Goal: Information Seeking & Learning: Learn about a topic

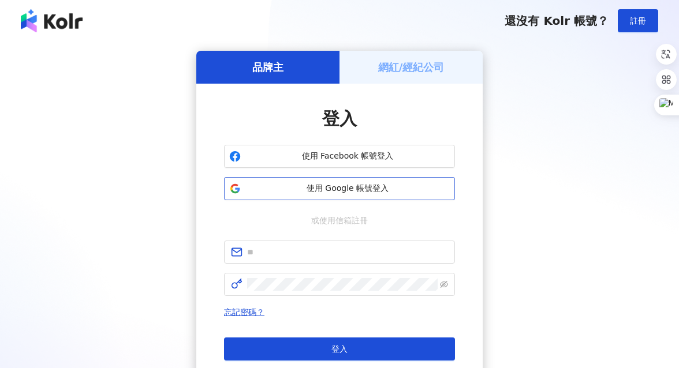
click at [307, 191] on span "使用 Google 帳號登入" at bounding box center [347, 189] width 204 height 12
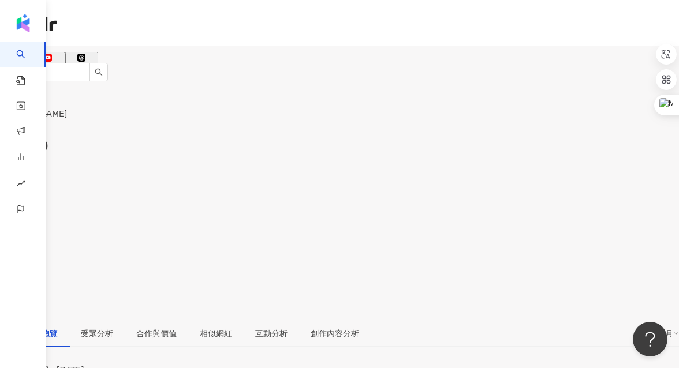
scroll to position [70, 0]
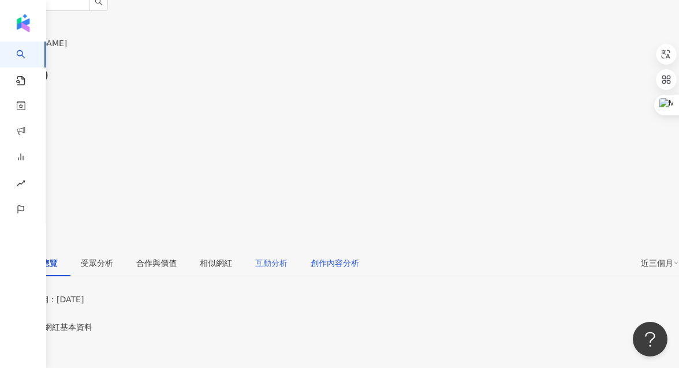
click at [359, 257] on div "創作內容分析" at bounding box center [335, 263] width 48 height 13
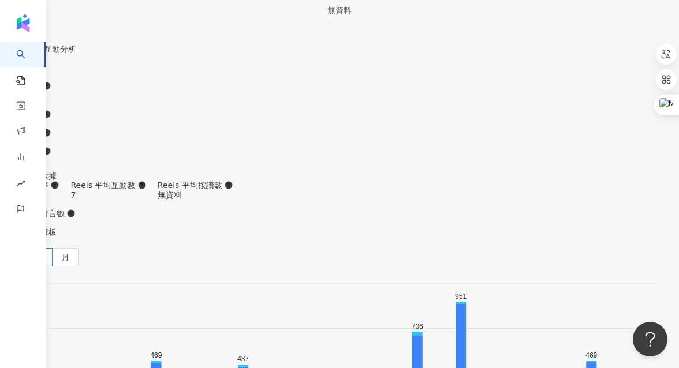
scroll to position [3558, 0]
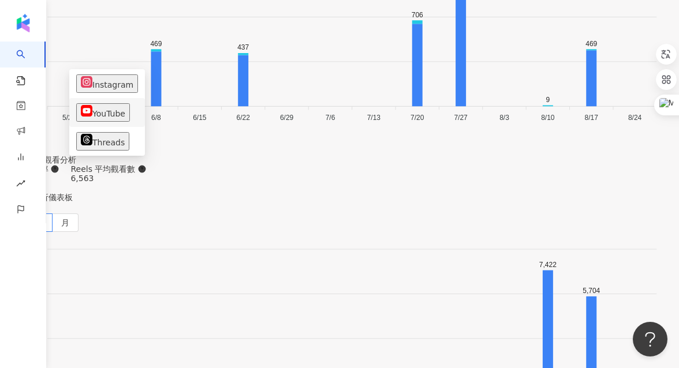
click at [105, 103] on button "YouTube" at bounding box center [103, 112] width 54 height 18
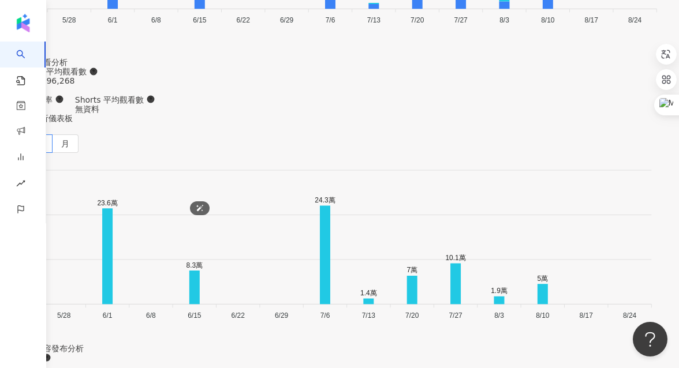
scroll to position [3163, 0]
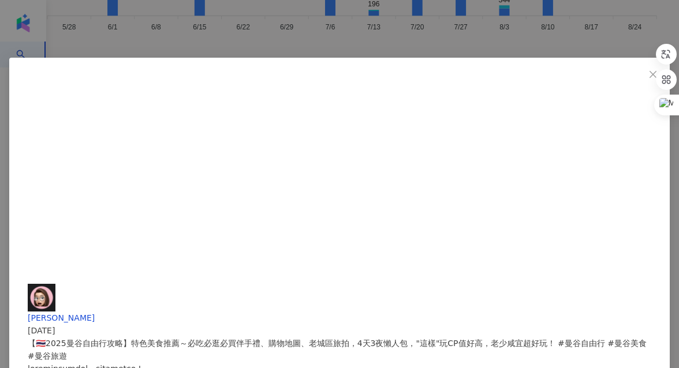
scroll to position [446, 0]
